Goal: Information Seeking & Learning: Learn about a topic

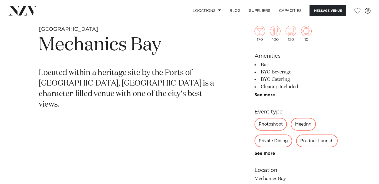
scroll to position [194, 0]
click at [267, 94] on link "See more" at bounding box center [274, 95] width 41 height 4
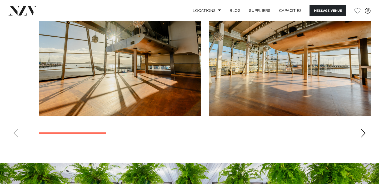
scroll to position [592, 0]
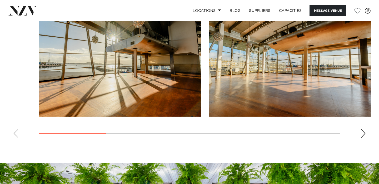
click at [361, 134] on div "Next slide" at bounding box center [362, 133] width 5 height 8
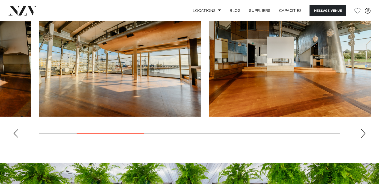
click at [361, 134] on div "Next slide" at bounding box center [362, 133] width 5 height 8
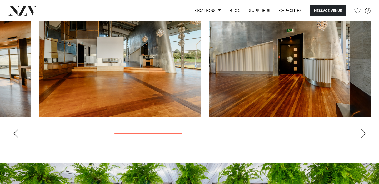
click at [361, 134] on div "Next slide" at bounding box center [362, 133] width 5 height 8
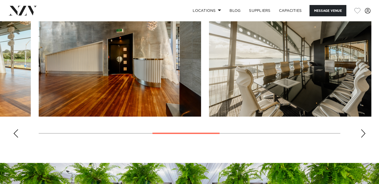
click at [361, 134] on div "Next slide" at bounding box center [362, 133] width 5 height 8
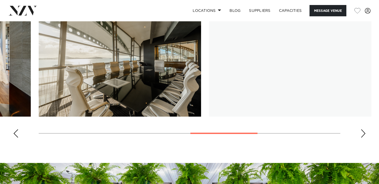
click at [361, 134] on div "Next slide" at bounding box center [362, 133] width 5 height 8
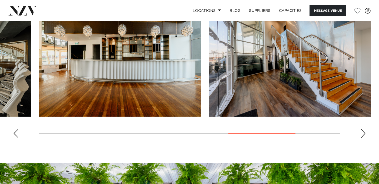
click at [361, 134] on div "Next slide" at bounding box center [362, 133] width 5 height 8
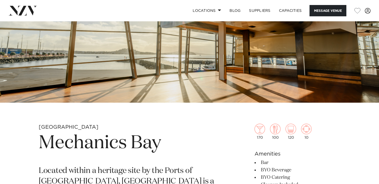
scroll to position [0, 0]
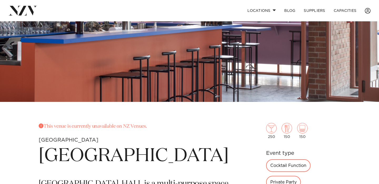
scroll to position [98, 0]
